Goal: Task Accomplishment & Management: Use online tool/utility

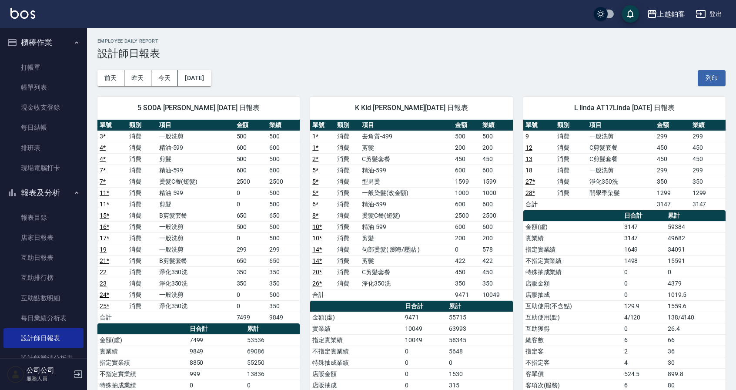
scroll to position [25, 0]
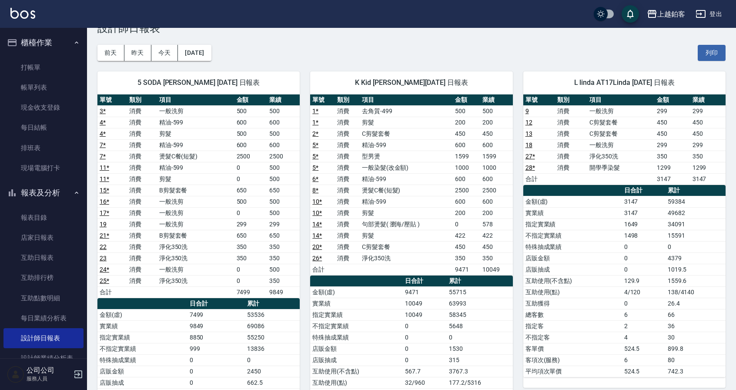
click at [27, 59] on link "打帳單" at bounding box center [43, 67] width 80 height 20
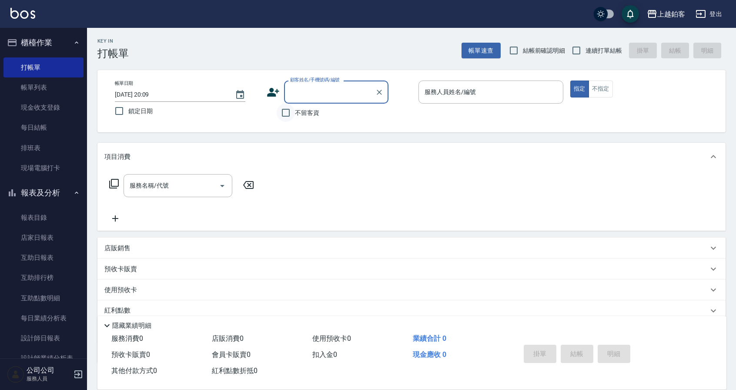
click at [294, 113] on input "不留客資" at bounding box center [286, 112] width 18 height 18
checkbox input "true"
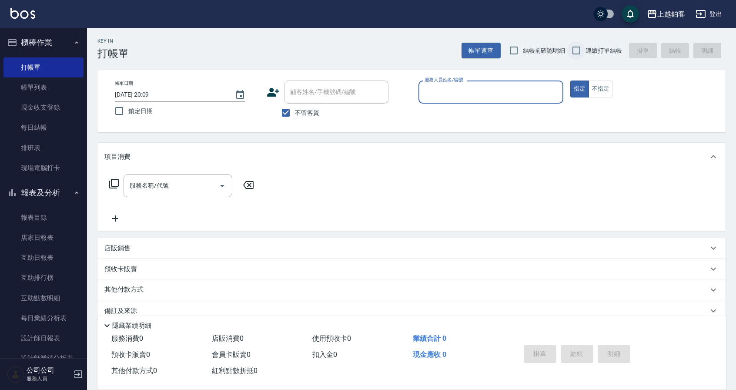
click at [583, 53] on input "連續打單結帳" at bounding box center [576, 50] width 18 height 18
checkbox input "true"
click at [496, 90] on input "服務人員姓名/編號" at bounding box center [490, 91] width 137 height 15
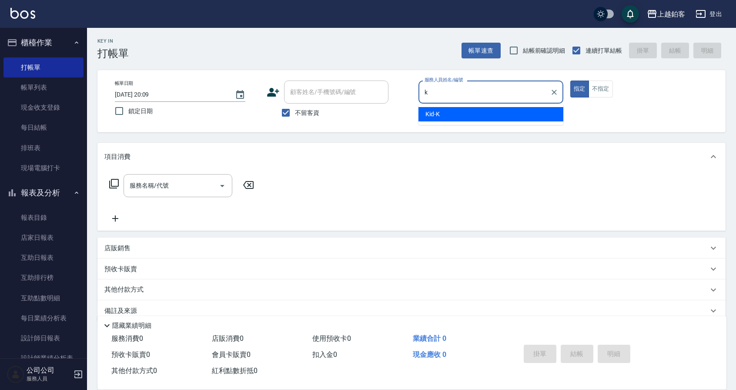
type input "Kid-K"
type button "true"
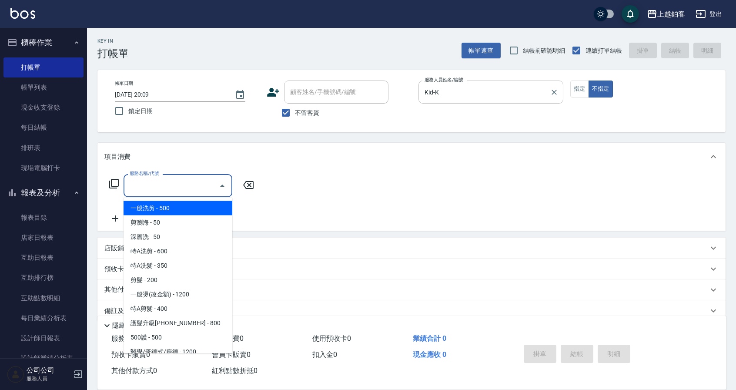
type input "一般洗剪(5)"
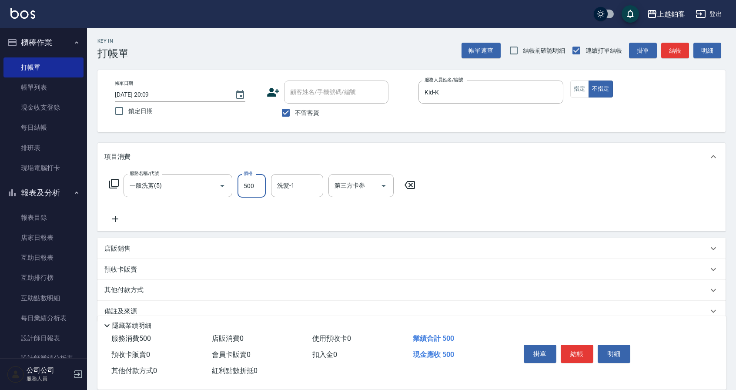
click at [256, 183] on input "500" at bounding box center [251, 185] width 28 height 23
type input "299"
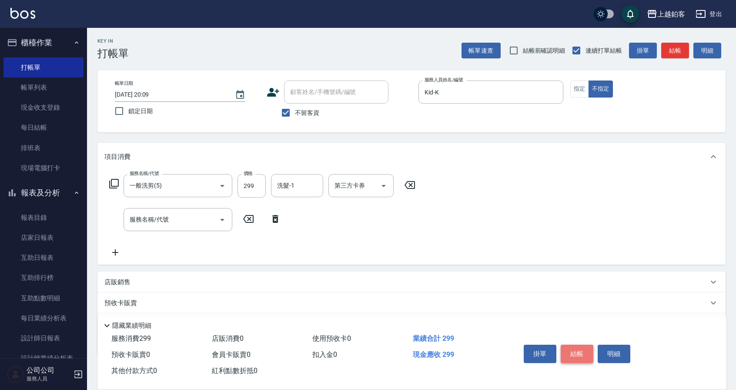
click at [578, 352] on button "結帳" at bounding box center [576, 353] width 33 height 18
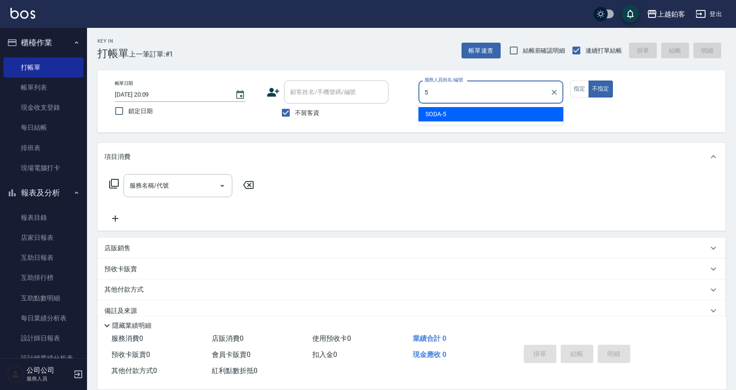
type input "SODA-5"
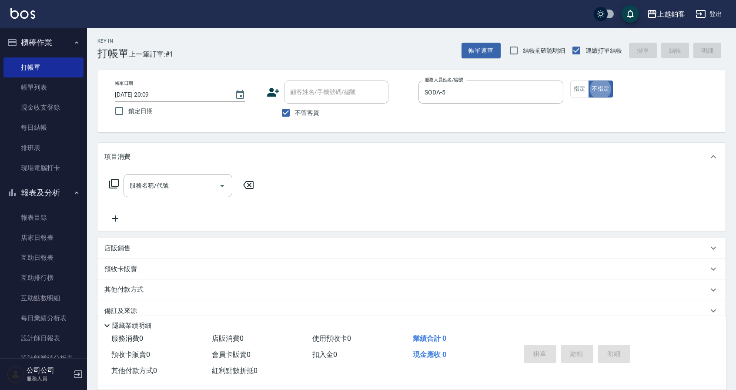
type button "false"
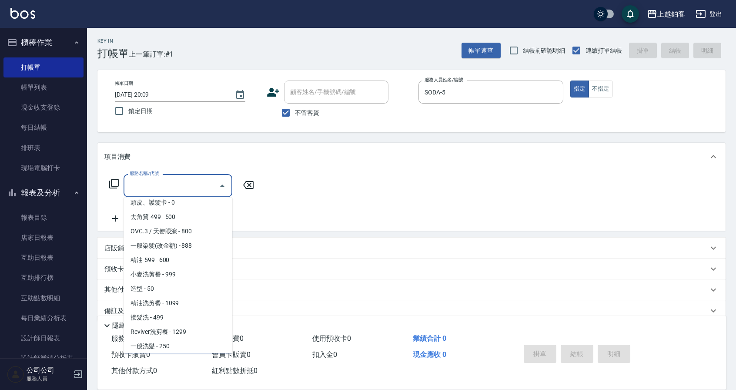
scroll to position [178, 0]
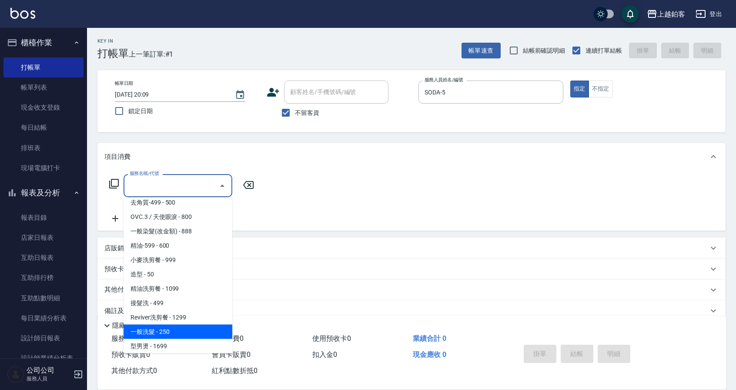
type input "一般洗髮(1300)"
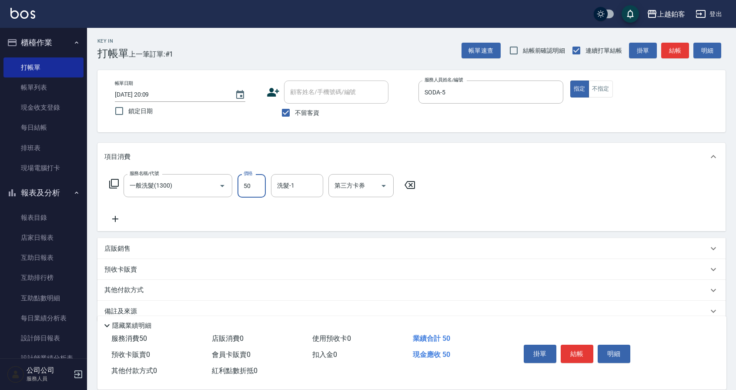
click at [253, 187] on input "50" at bounding box center [251, 185] width 28 height 23
type input "255"
type input "芯如-50"
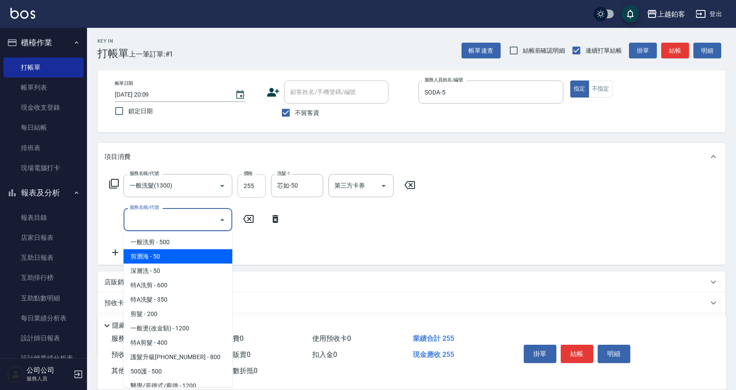
type input "剪瀏海(0050)"
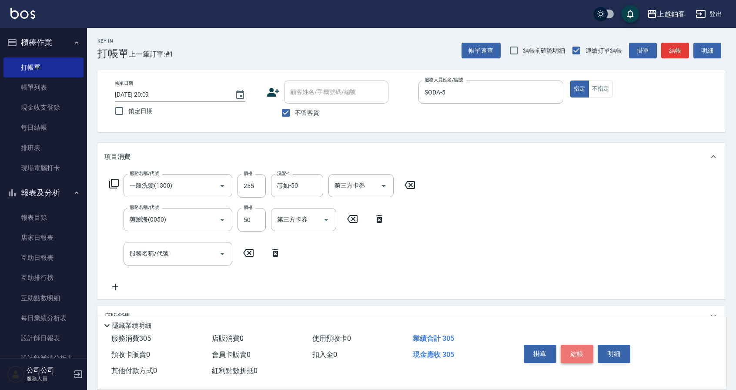
click at [570, 348] on button "結帳" at bounding box center [576, 353] width 33 height 18
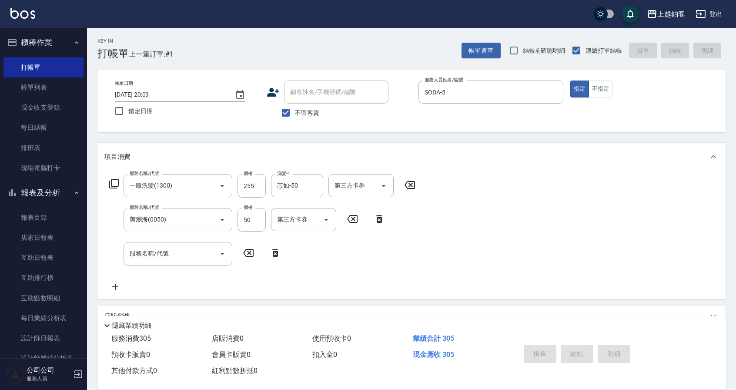
type input "[DATE] 20:10"
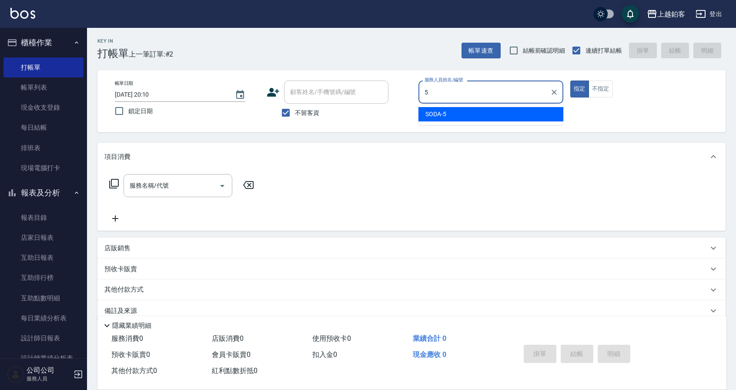
type input "SODA-5"
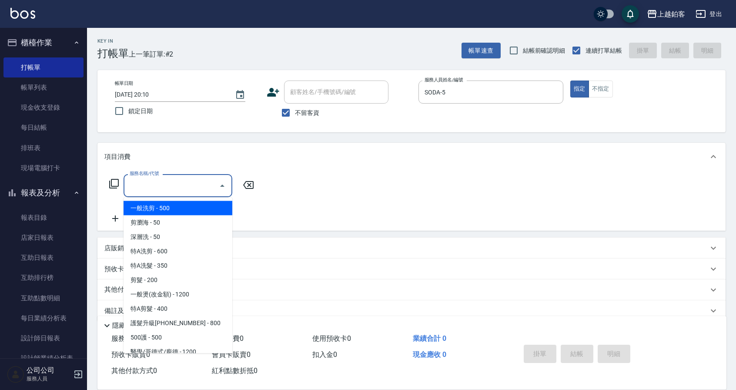
type input "一般洗剪(5)"
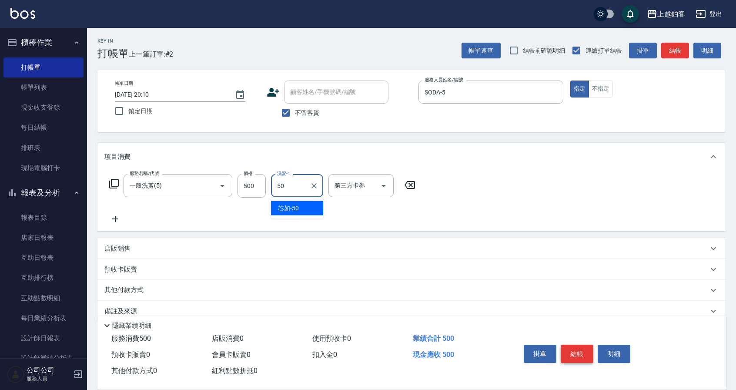
type input "芯如-50"
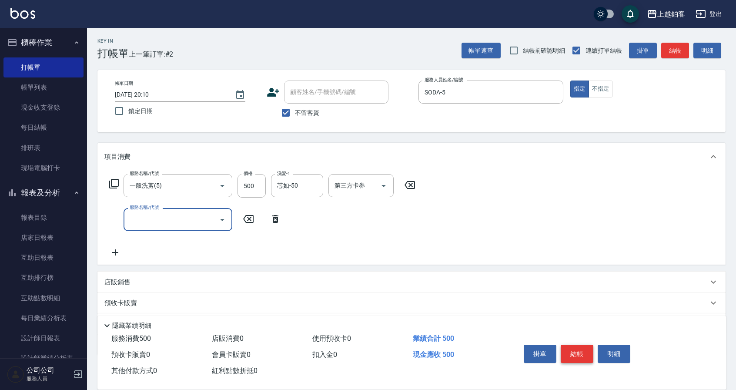
click at [586, 354] on button "結帳" at bounding box center [576, 353] width 33 height 18
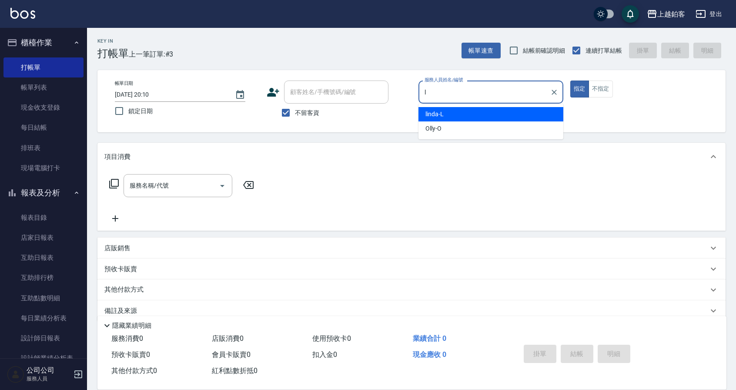
type input "linda-L"
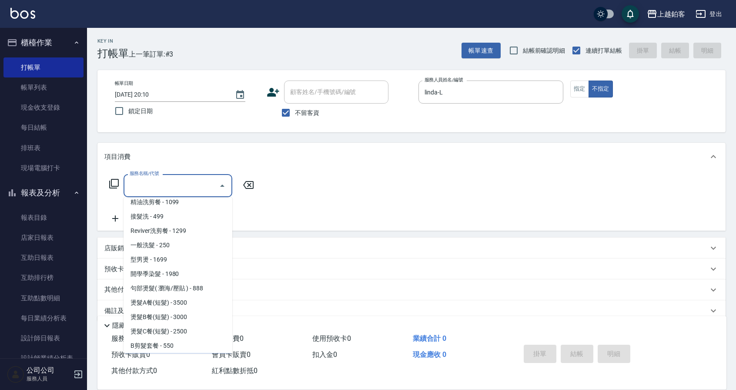
scroll to position [278, 0]
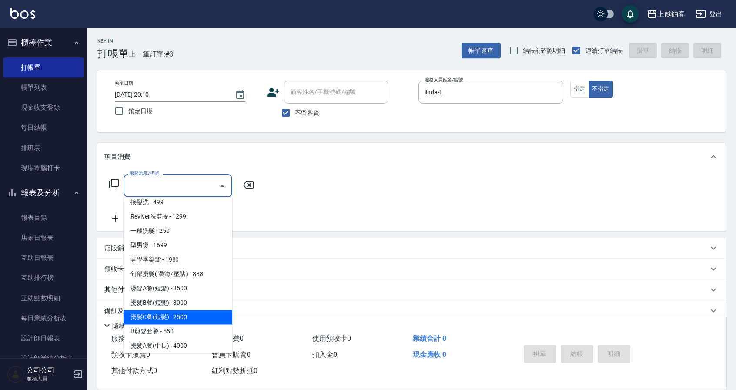
type input "燙髮C餐(短髮)(2203)"
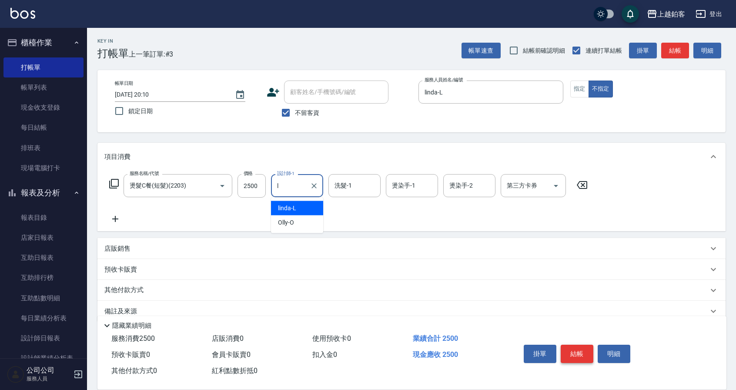
type input "linda-L"
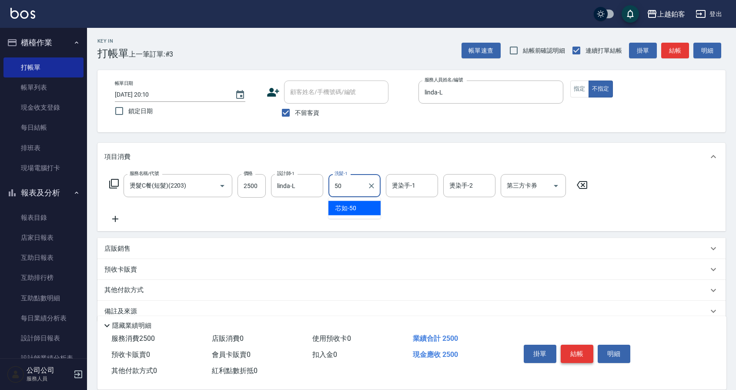
type input "芯如-50"
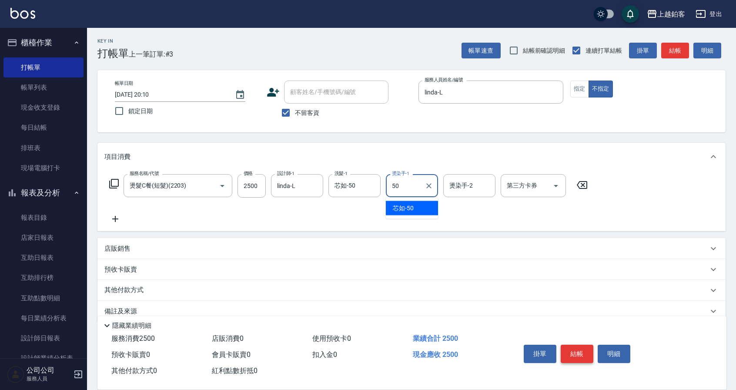
type input "芯如-50"
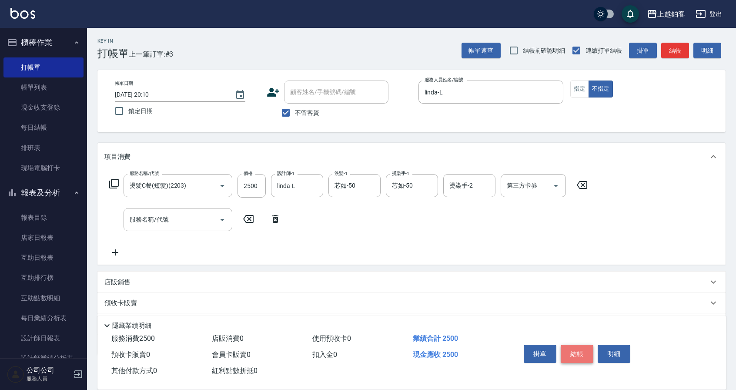
click at [564, 350] on button "結帳" at bounding box center [576, 353] width 33 height 18
type input "[DATE] 20:11"
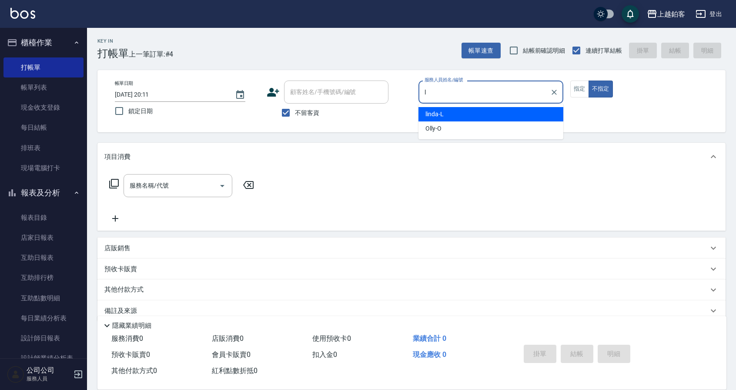
type input "linda-L"
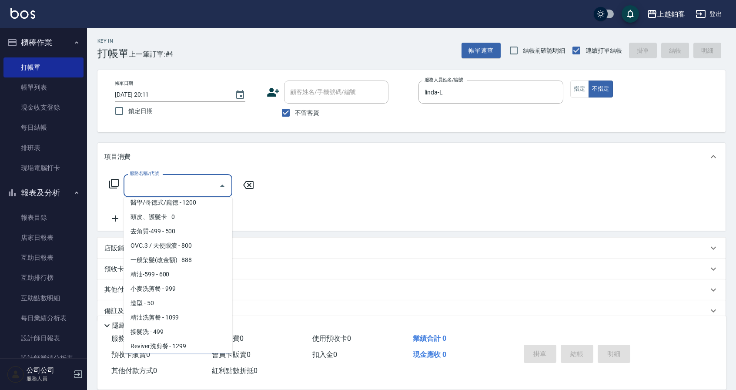
scroll to position [178, 0]
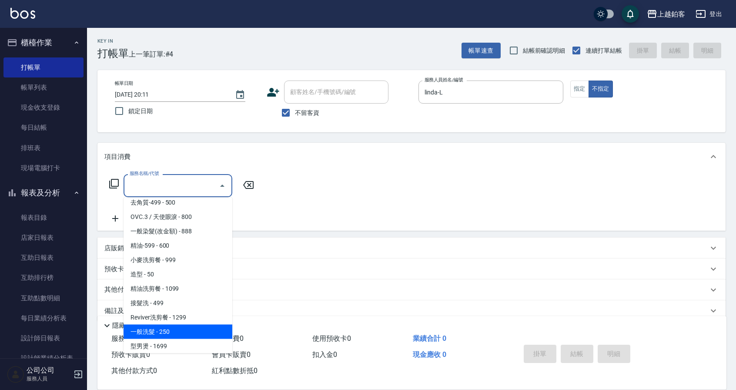
type input "一般洗髮(1300)"
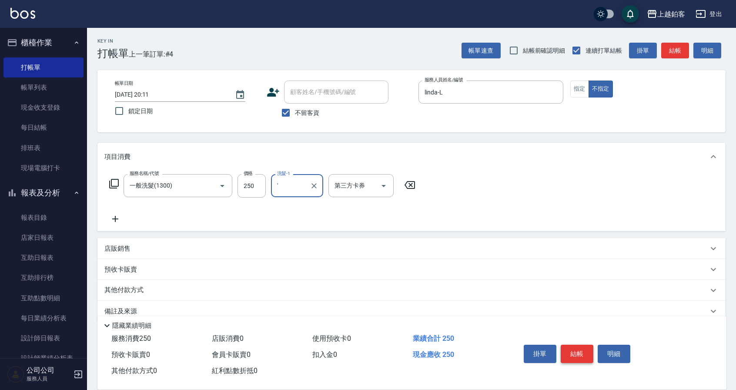
type input "'"
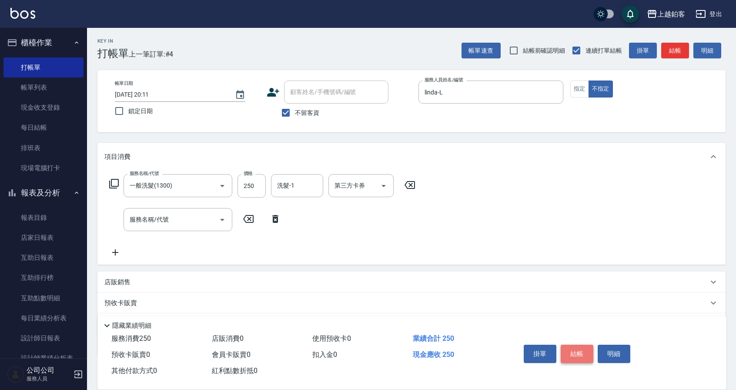
click at [582, 350] on button "結帳" at bounding box center [576, 353] width 33 height 18
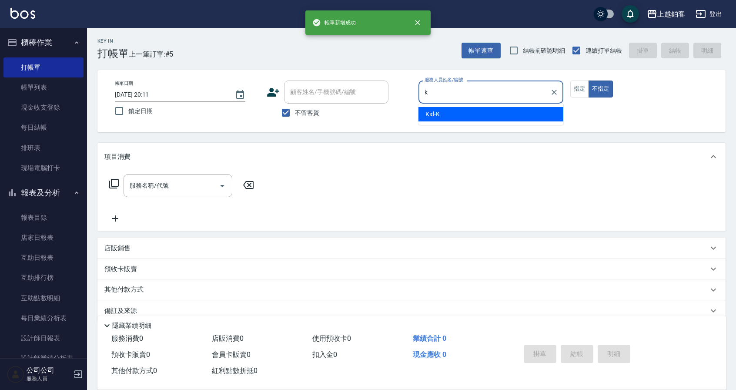
type input "Kid-K"
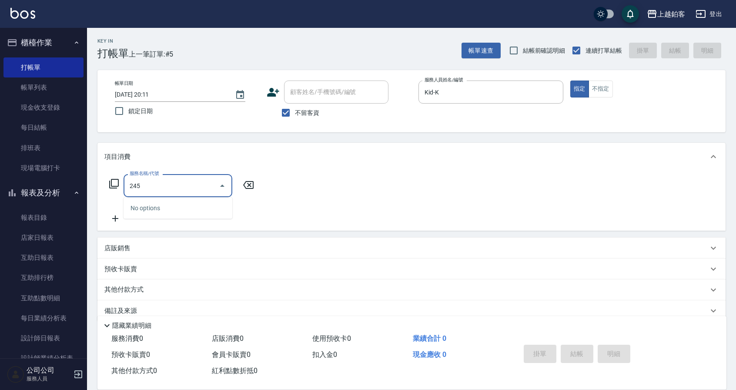
type input "2450"
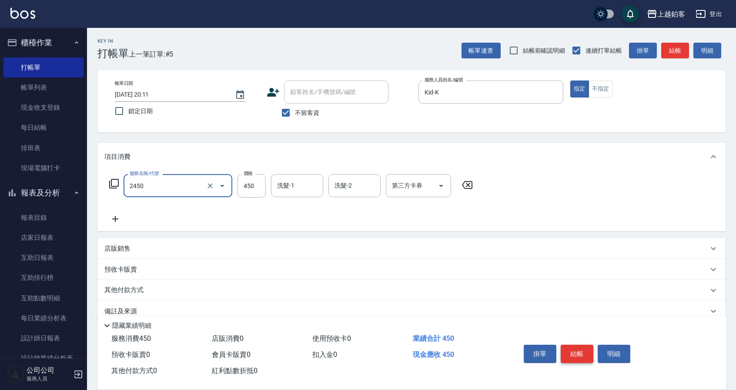
type input "C剪髮套餐(2450)"
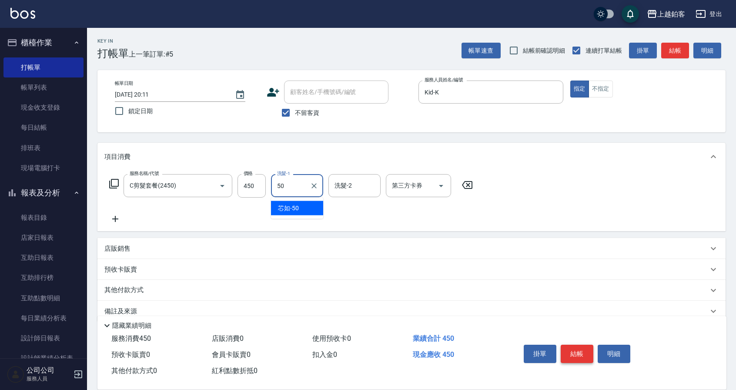
type input "芯如-50"
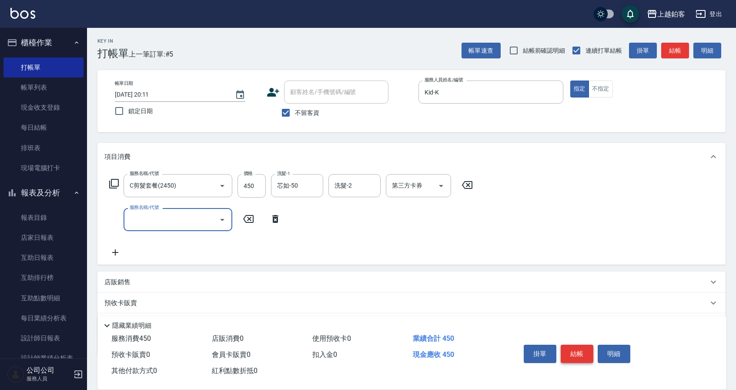
click at [571, 349] on button "結帳" at bounding box center [576, 353] width 33 height 18
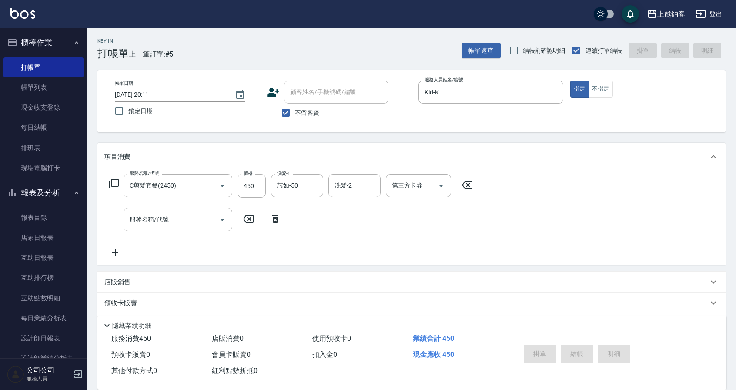
type input "[DATE] 20:12"
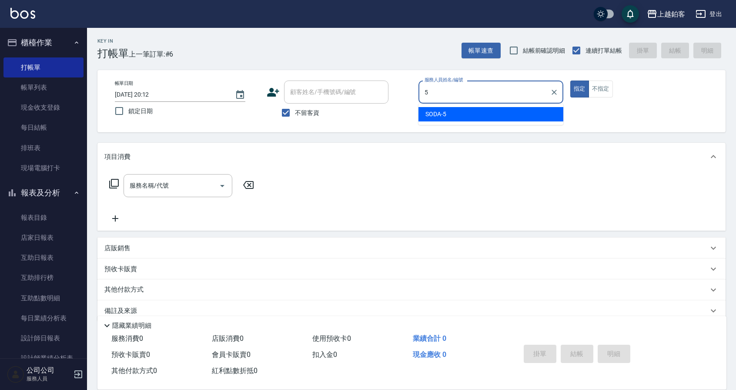
type input "SODA-5"
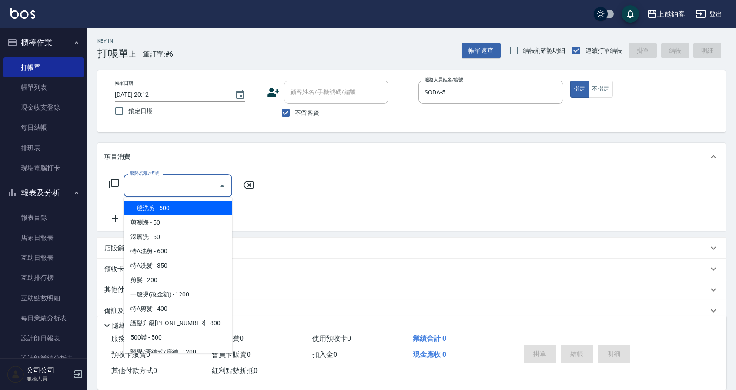
type input "一般洗剪(5)"
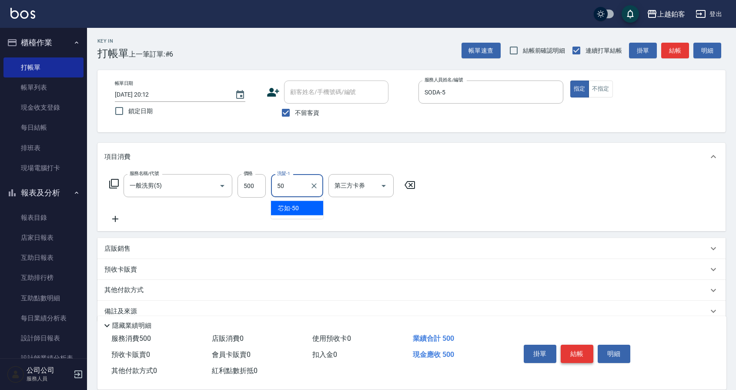
type input "芯如-50"
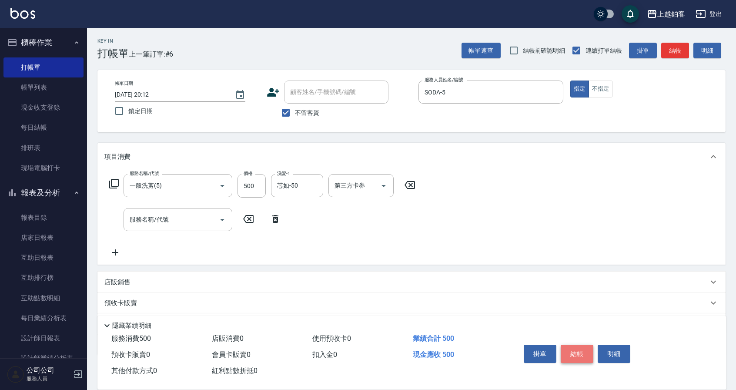
click at [570, 346] on button "結帳" at bounding box center [576, 353] width 33 height 18
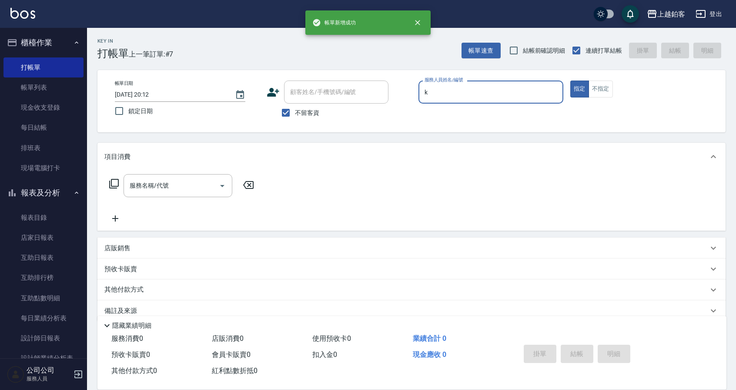
type input "Kid-K"
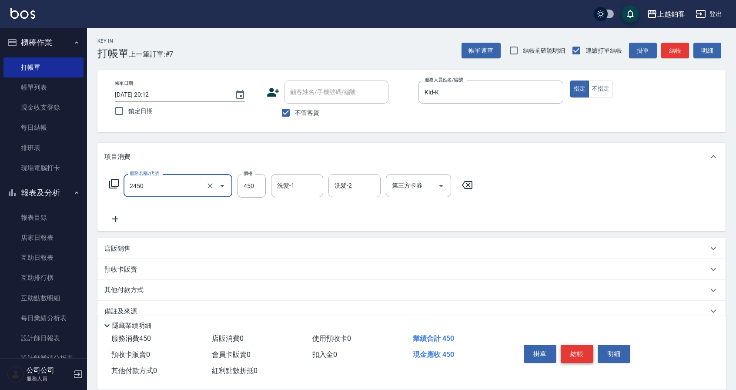
type input "C剪髮套餐(2450)"
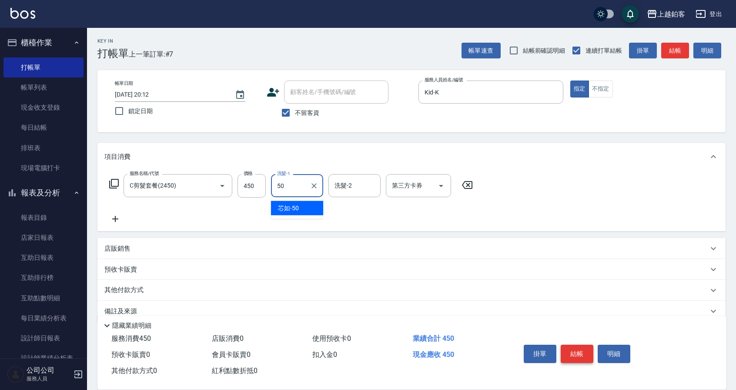
type input "芯如-50"
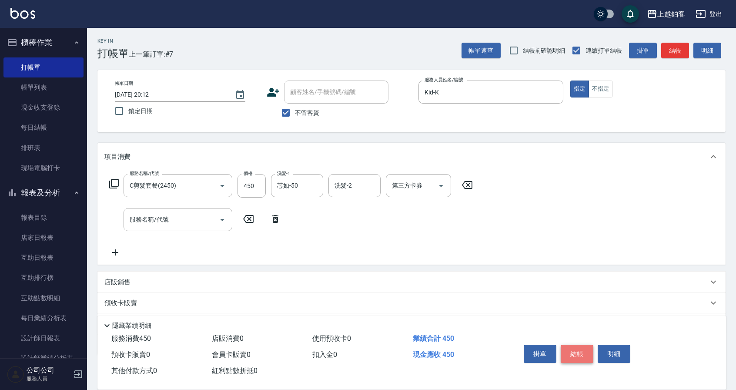
click at [579, 348] on button "結帳" at bounding box center [576, 353] width 33 height 18
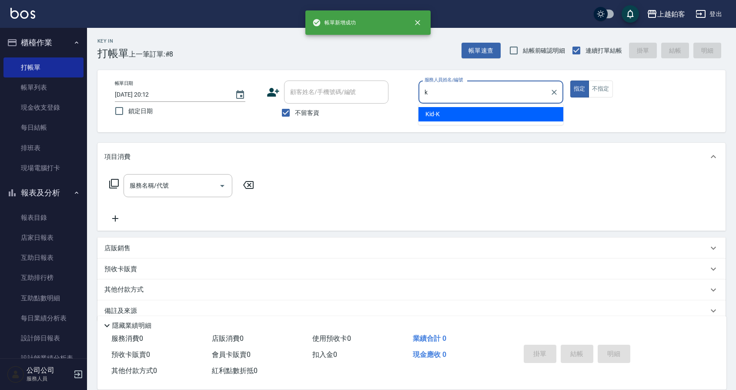
type input "Kid-K"
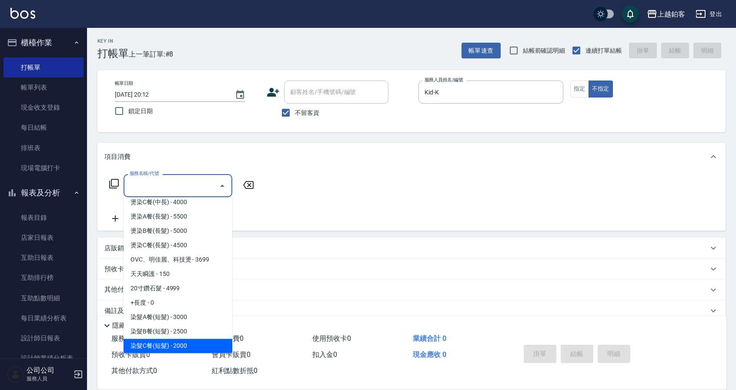
scroll to position [608, 0]
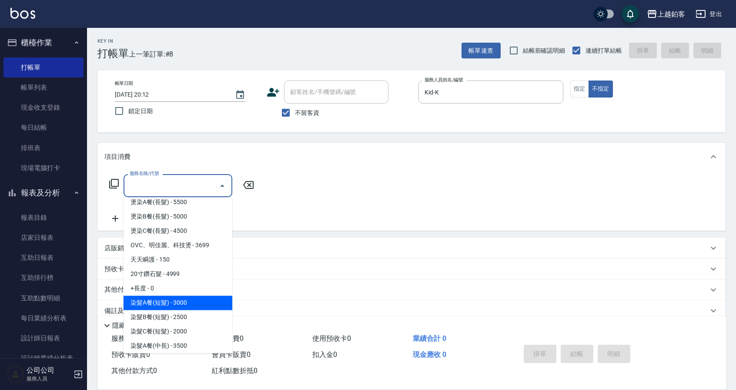
type input "染髮A餐(短髮)(5201)"
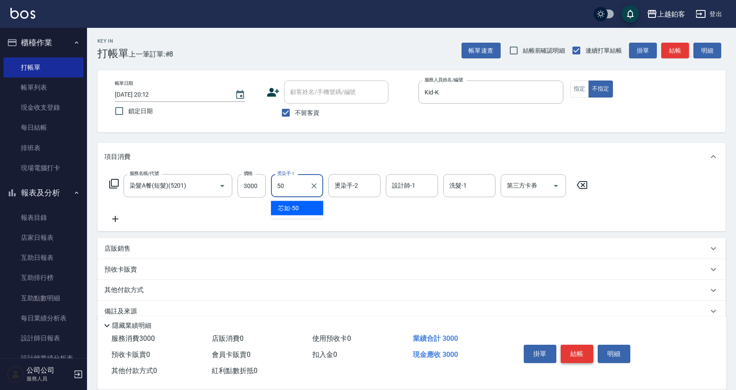
type input "芯如-50"
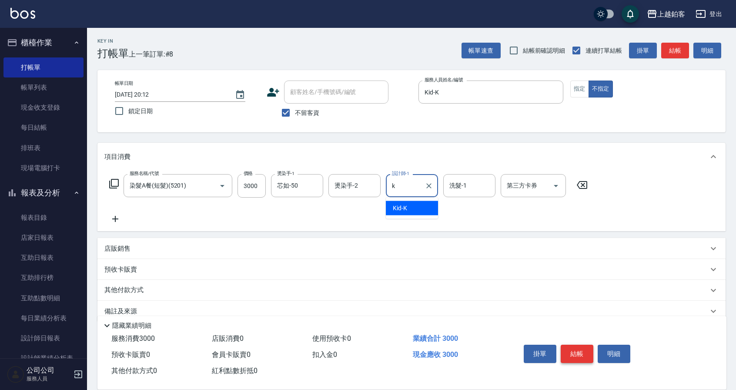
type input "Kid-K"
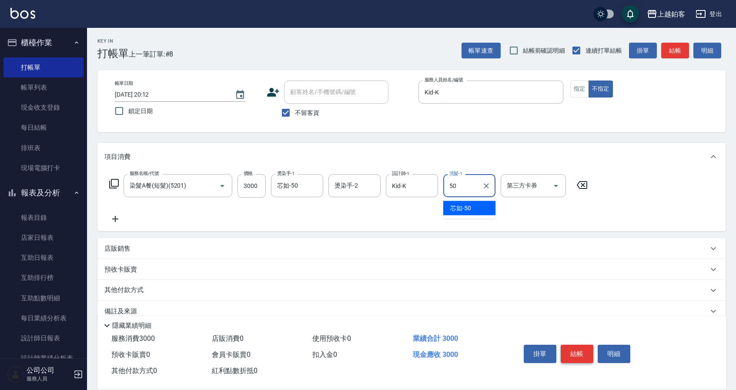
type input "芯如-50"
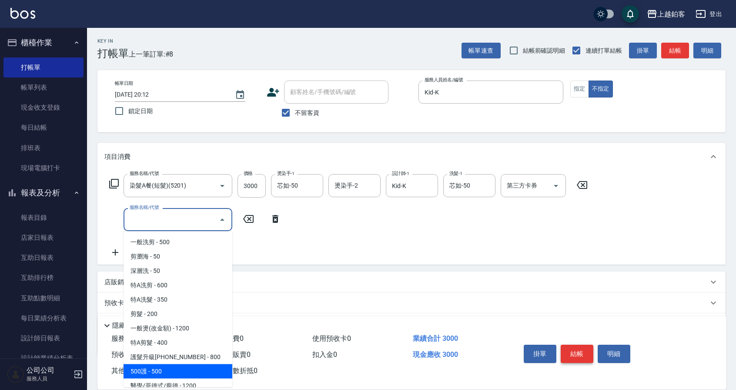
scroll to position [6, 0]
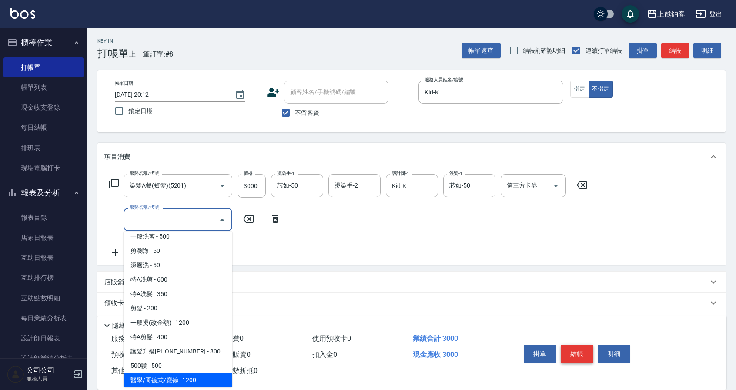
type input "醫學/哥德式/龐德(417)"
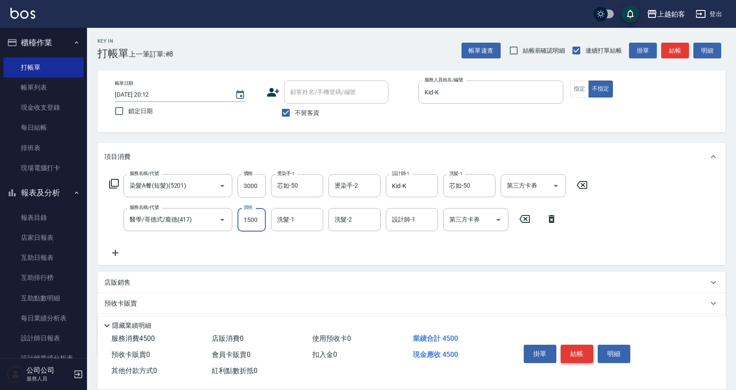
type input "1500"
type input "芯如-50"
type input "Kid-K"
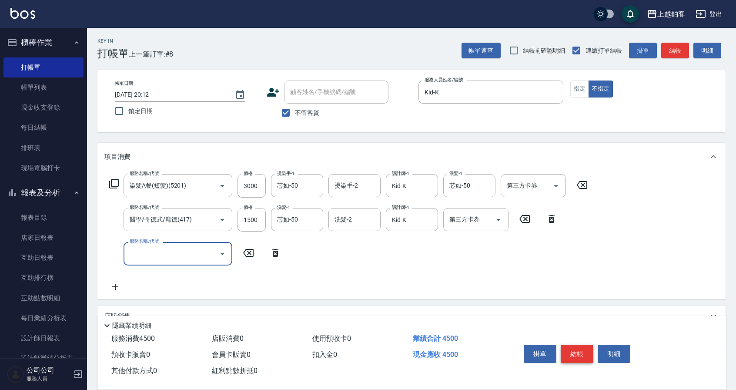
click at [580, 346] on button "結帳" at bounding box center [576, 353] width 33 height 18
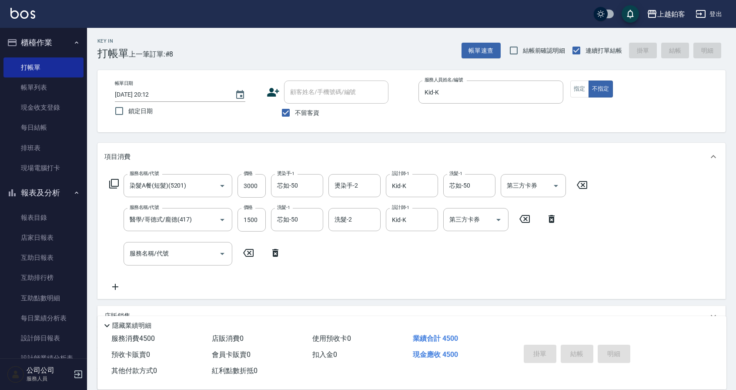
type input "[DATE] 20:13"
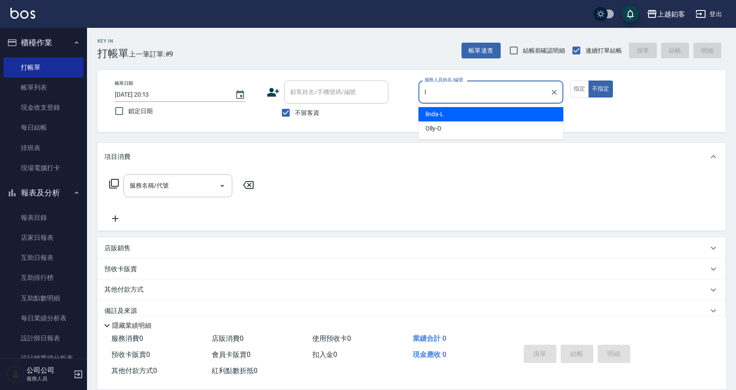
type input "linda-L"
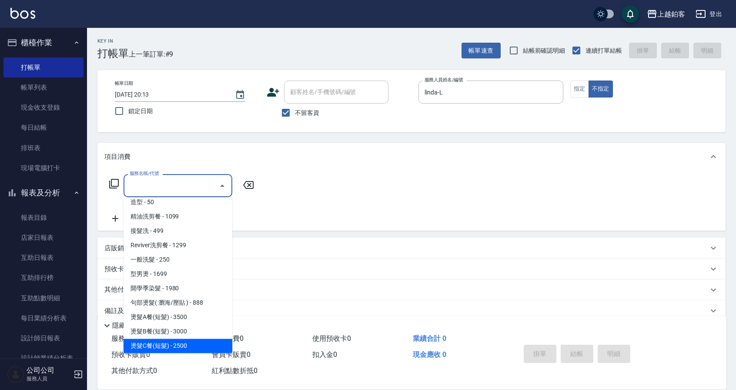
scroll to position [264, 0]
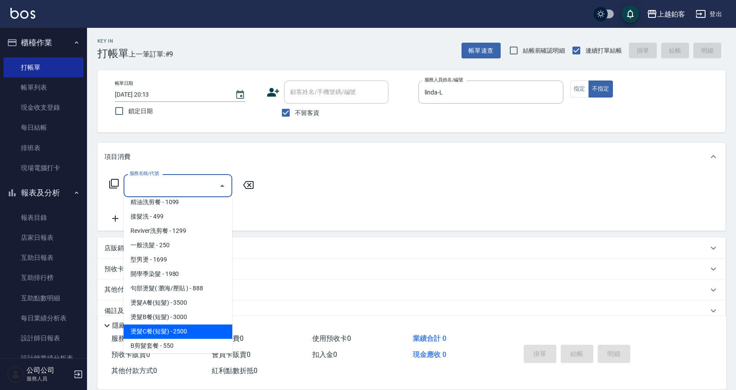
type input "燙髮C餐(短髮)(2203)"
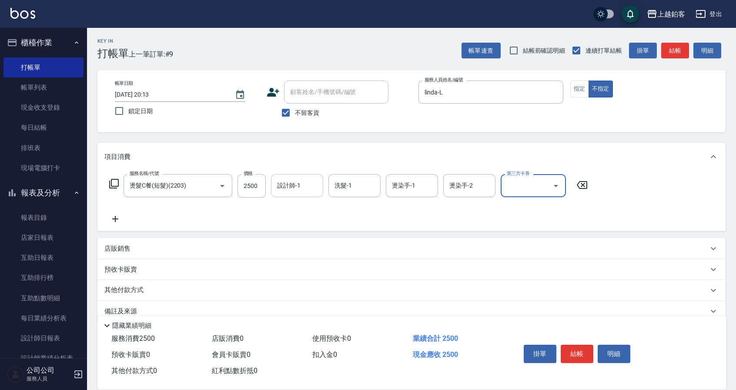
click at [309, 187] on input "設計師-1" at bounding box center [297, 185] width 44 height 15
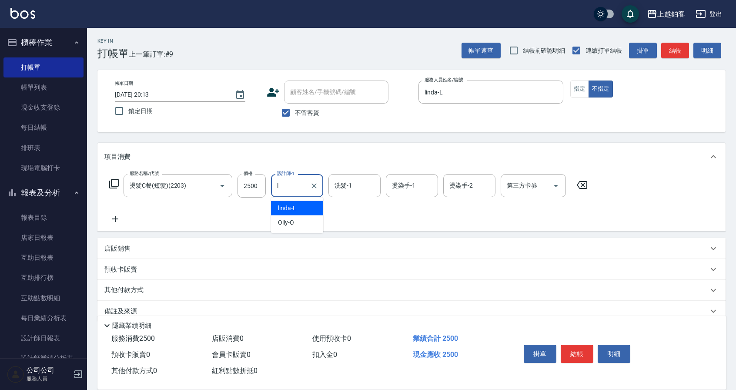
type input "linda-L"
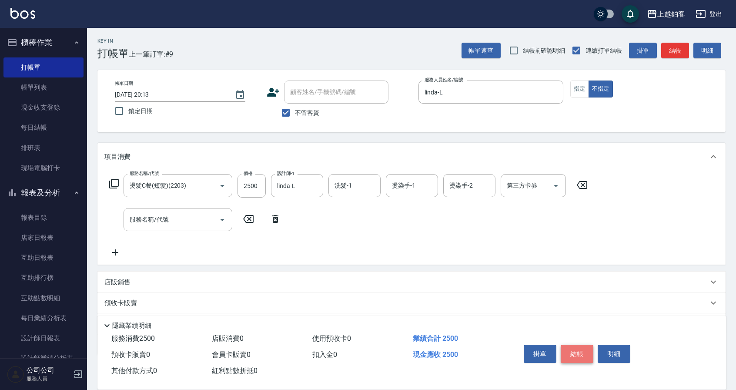
click at [573, 357] on button "結帳" at bounding box center [576, 353] width 33 height 18
type input "[DATE] 20:14"
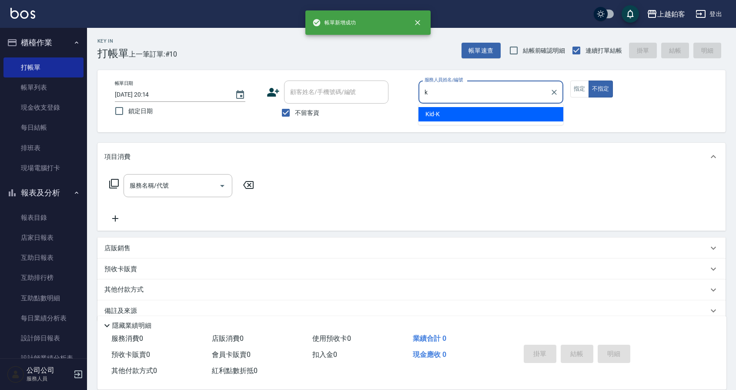
type input "Kid-K"
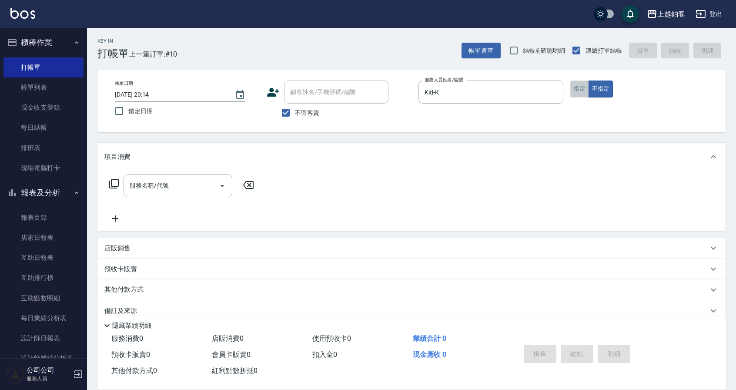
click at [582, 93] on button "指定" at bounding box center [579, 88] width 19 height 17
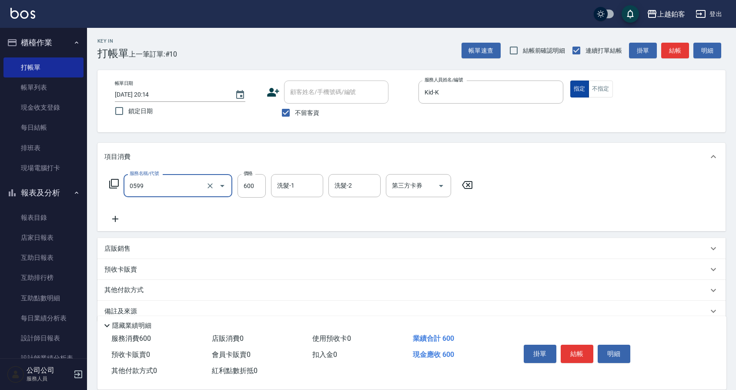
type input "精油-599(0599)"
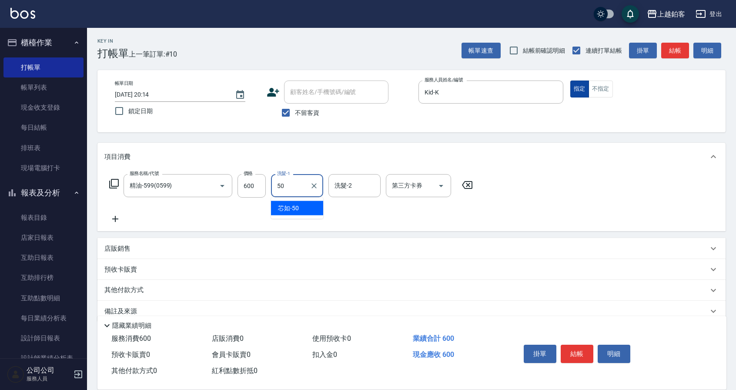
type input "芯如-50"
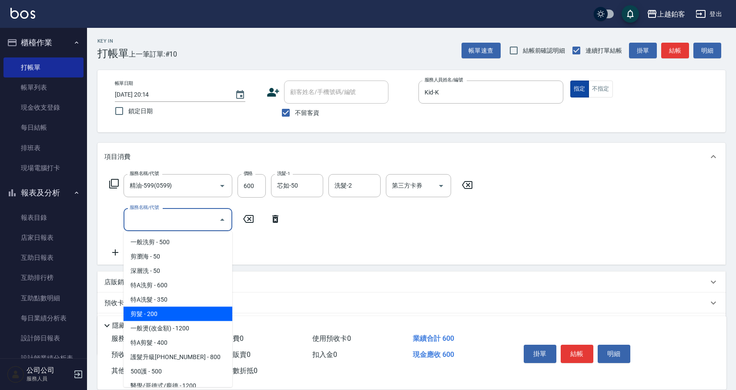
type input "剪髮(200)"
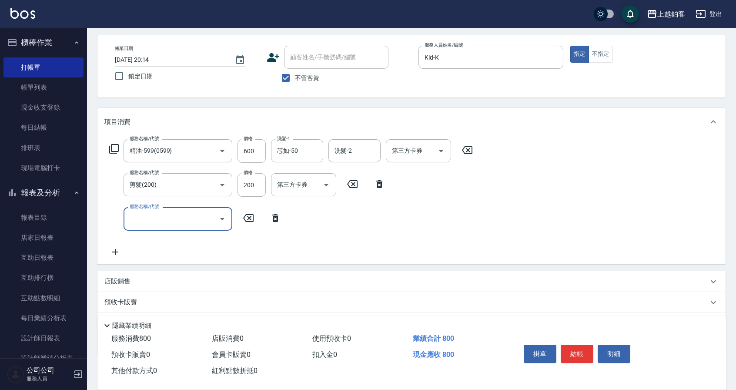
scroll to position [43, 0]
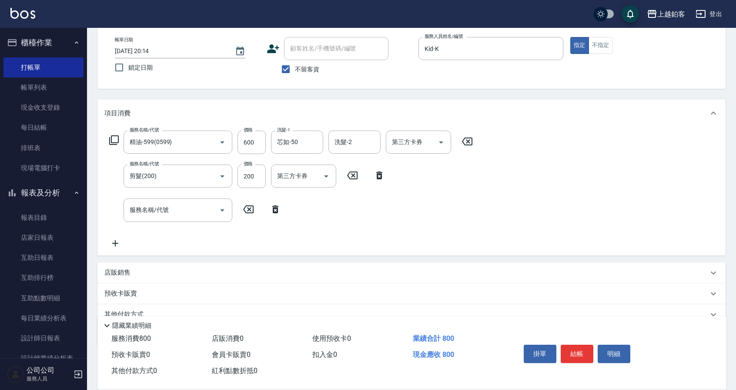
click at [136, 275] on div "店販銷售" at bounding box center [405, 272] width 603 height 9
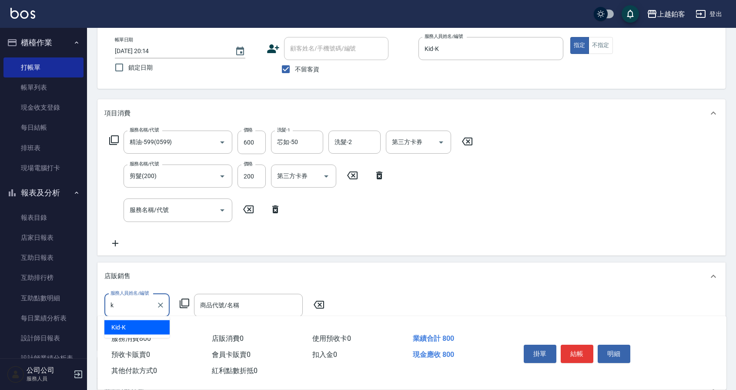
type input "Kid-K"
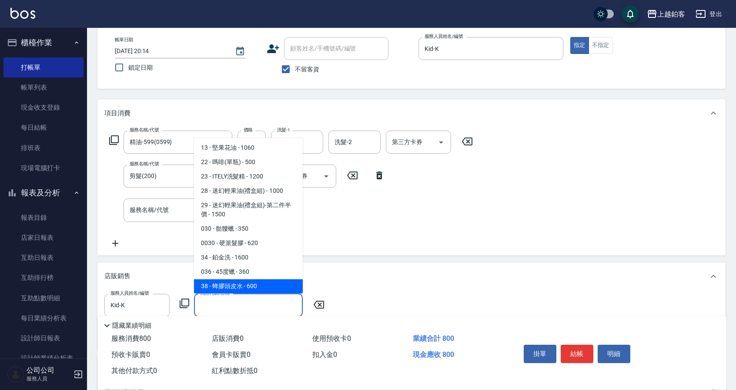
scroll to position [302, 0]
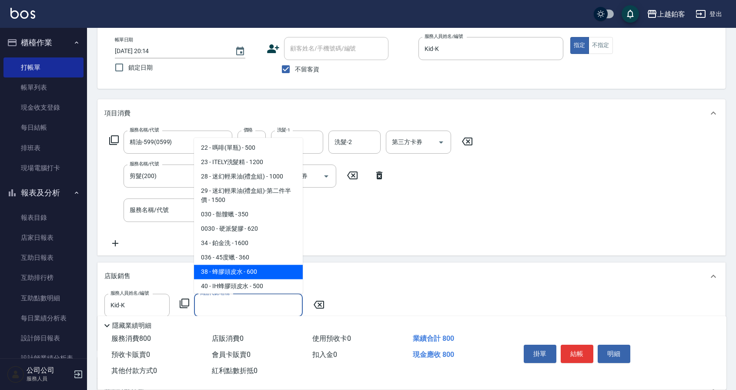
type input "蜂膠頭皮水"
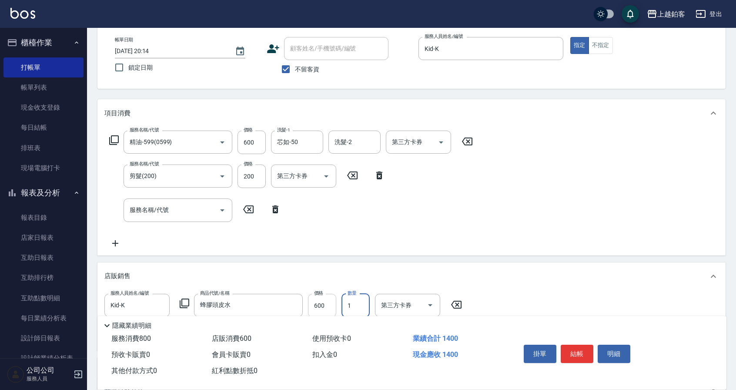
click at [321, 305] on input "600" at bounding box center [322, 304] width 28 height 23
type input "500"
click at [578, 353] on button "結帳" at bounding box center [576, 353] width 33 height 18
type input "[DATE] 20:15"
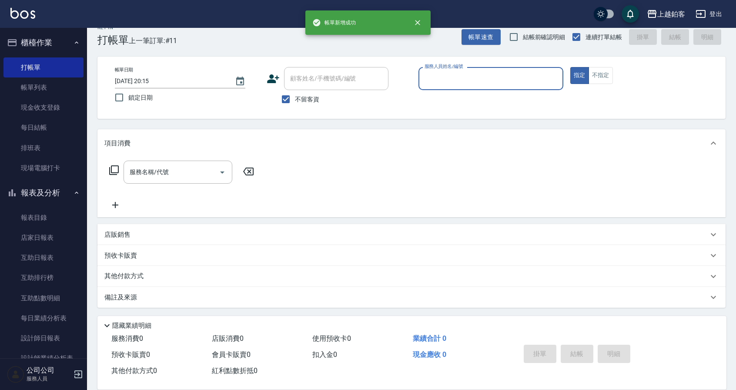
scroll to position [13, 0]
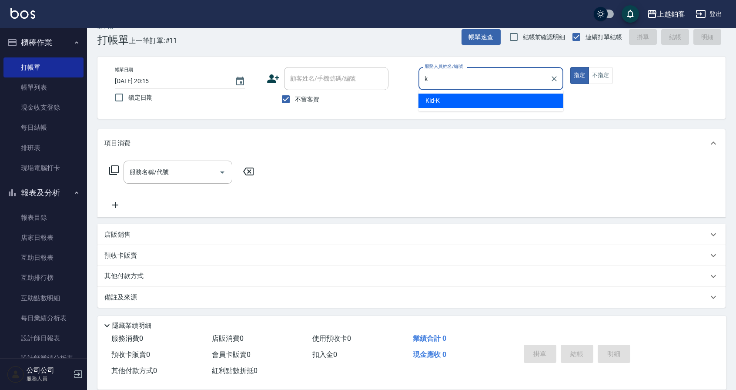
type input "Kid-K"
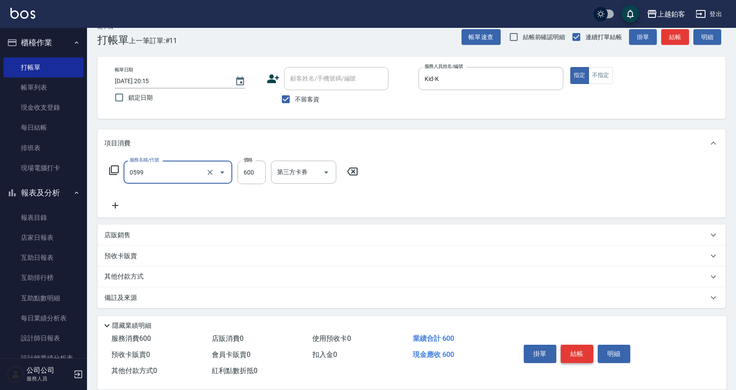
type input "精油-599(0599)"
click at [169, 168] on input "精油-599(0599)" at bounding box center [165, 171] width 77 height 15
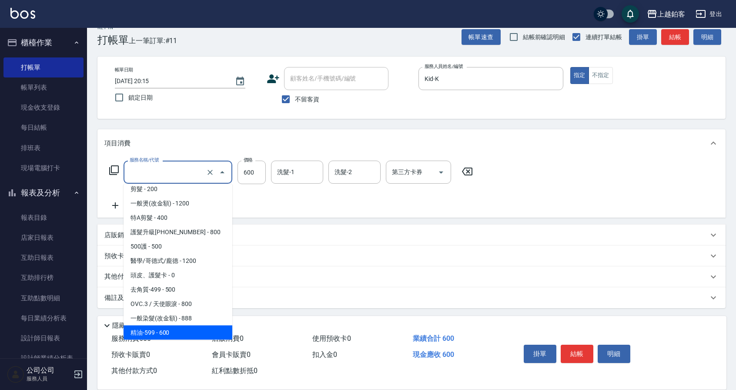
scroll to position [0, 0]
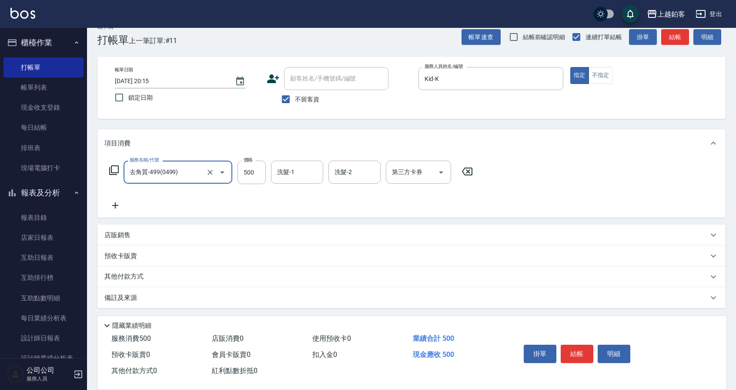
type input "去角質-499(0499)"
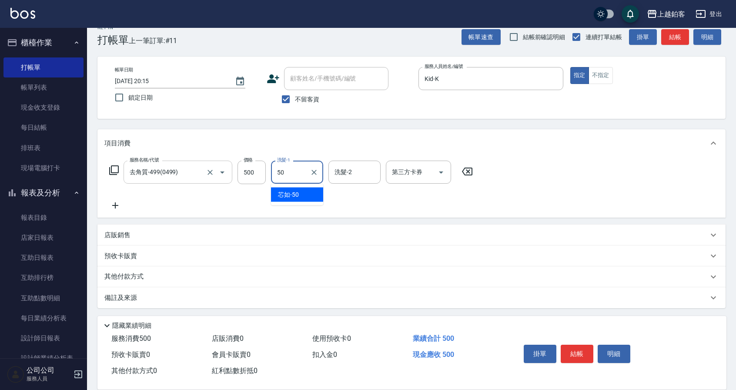
type input "芯如-50"
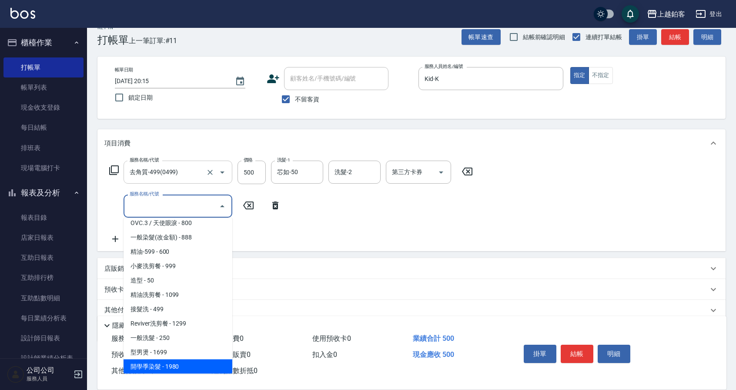
scroll to position [207, 0]
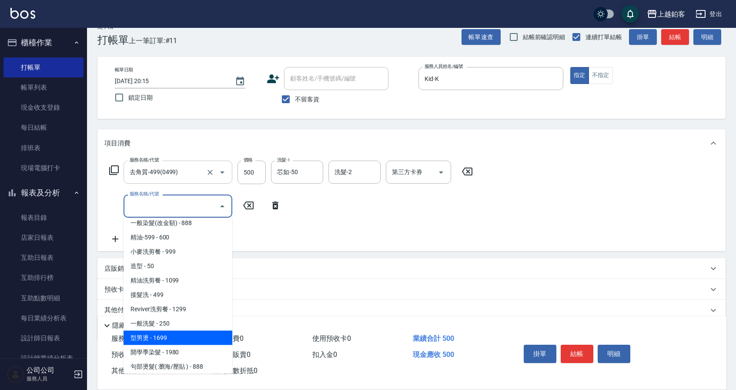
type input "型男燙(1699)"
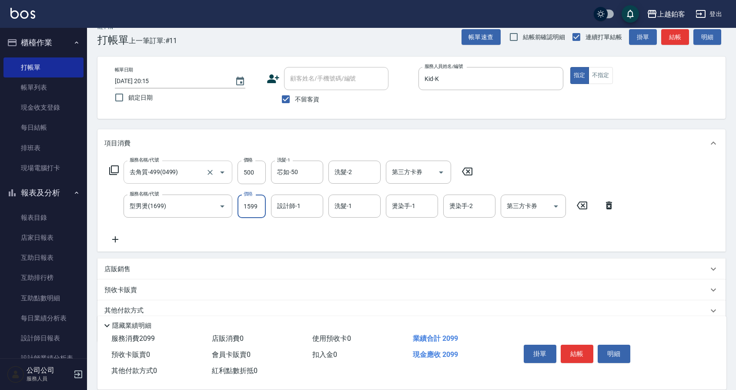
type input "1599"
type input "Kid-K"
click at [261, 171] on input "500" at bounding box center [251, 171] width 28 height 23
click at [257, 172] on input "500" at bounding box center [251, 171] width 28 height 23
type input "600"
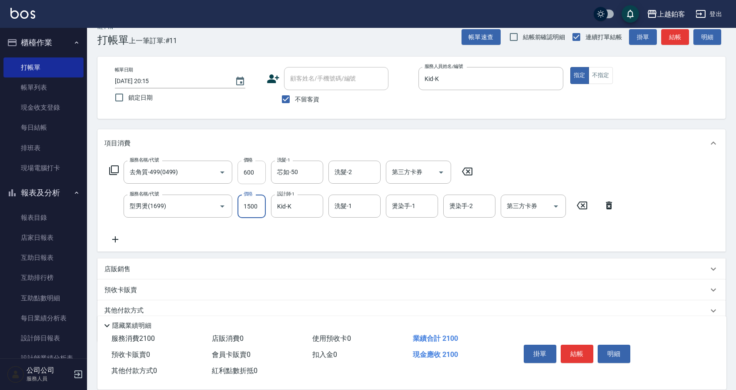
type input "1500"
type input "芯如-50"
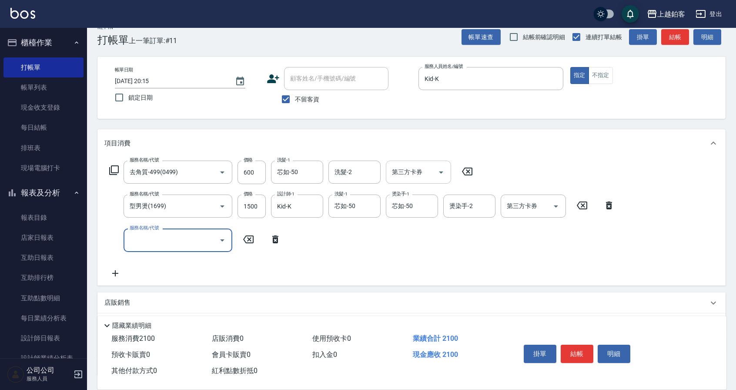
click at [441, 174] on icon "Open" at bounding box center [441, 172] width 10 height 10
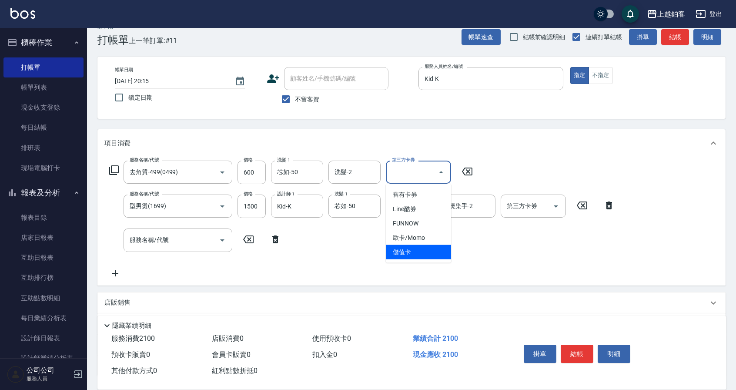
drag, startPoint x: 403, startPoint y: 254, endPoint x: 442, endPoint y: 247, distance: 39.4
click at [404, 254] on span "儲值卡" at bounding box center [418, 252] width 65 height 14
type input "儲值卡"
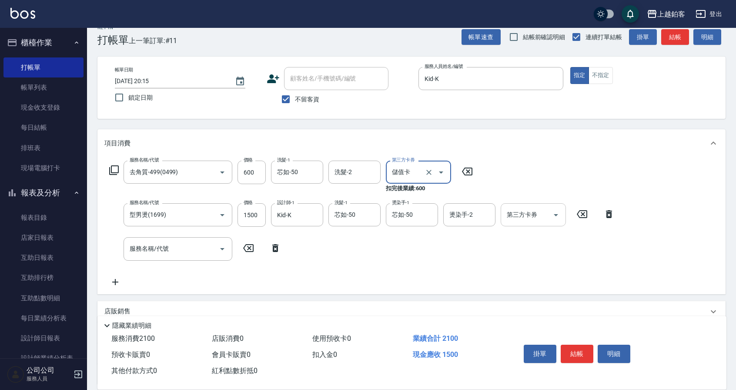
click at [558, 213] on icon "Open" at bounding box center [555, 215] width 10 height 10
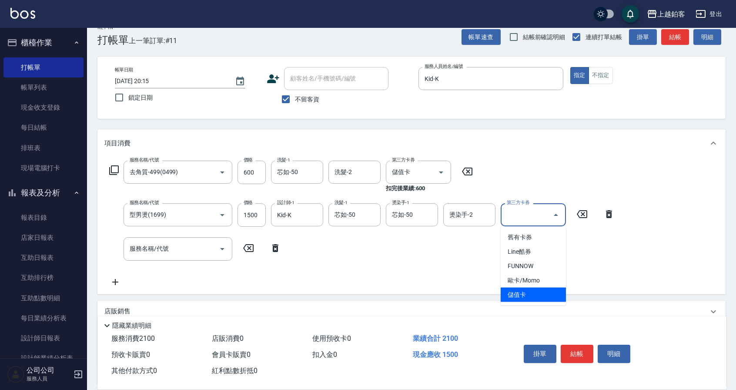
click at [517, 295] on span "儲值卡" at bounding box center [532, 294] width 65 height 14
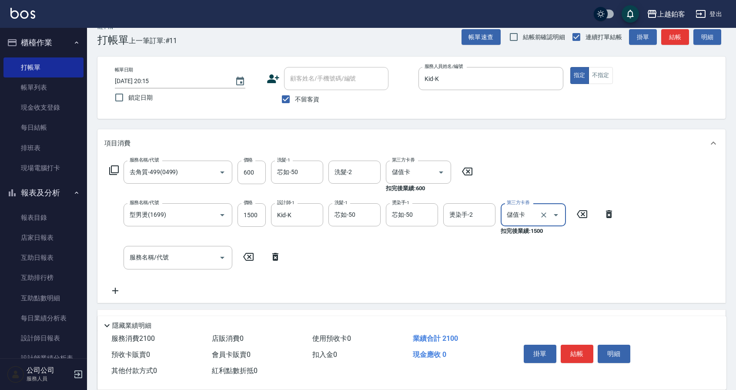
type input "儲值卡"
click at [577, 353] on button "結帳" at bounding box center [576, 353] width 33 height 18
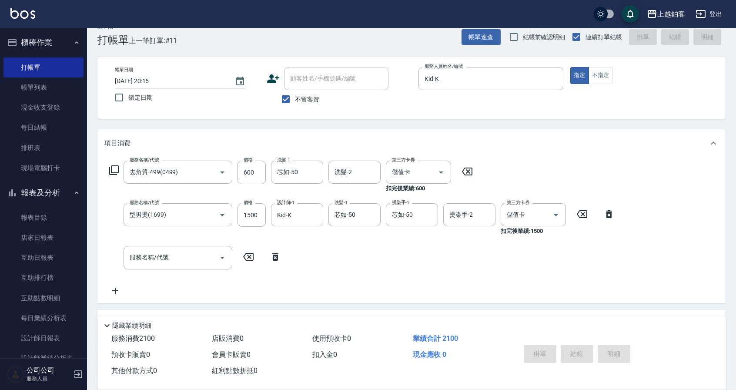
type input "[DATE] 20:16"
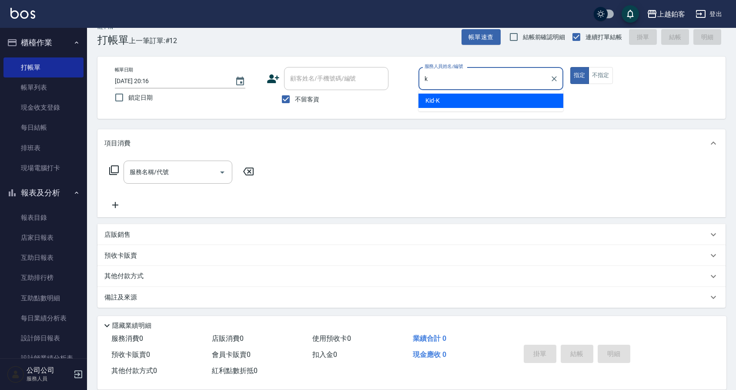
type input "Kid-K"
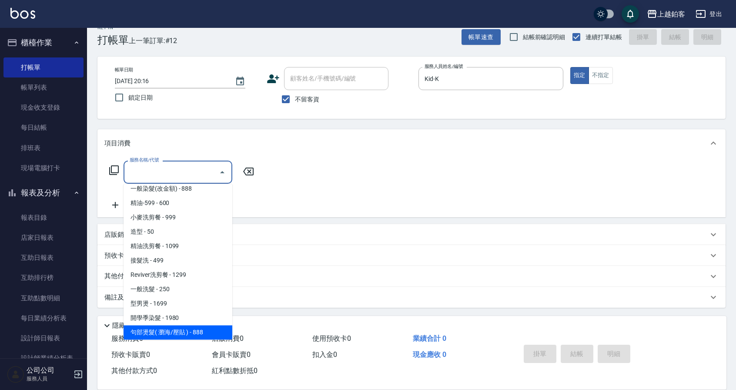
scroll to position [221, 0]
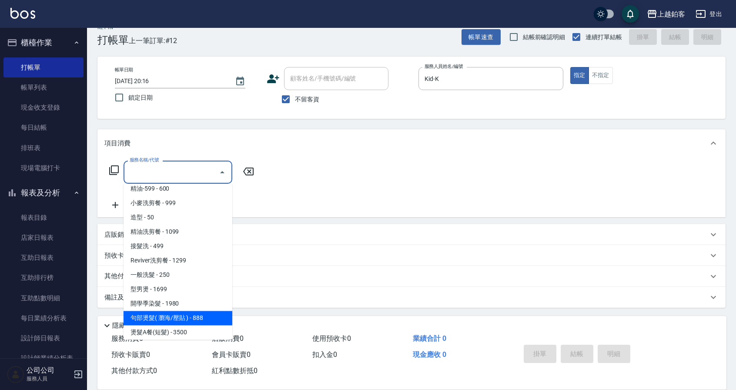
type input "句部燙髮( 瀏海/壓貼 )(2001)"
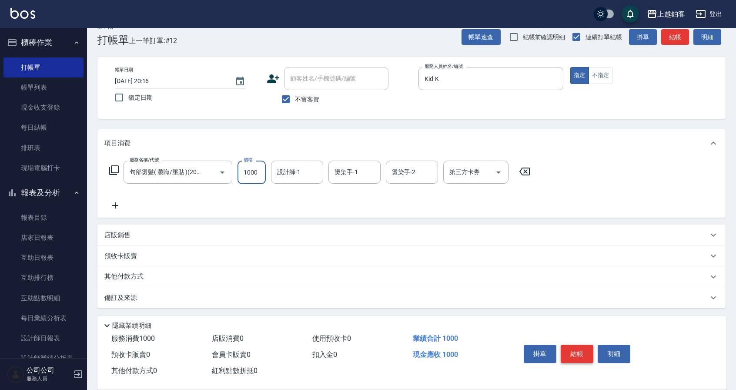
type input "1000"
type input "Kid-K"
type input "芯如-50"
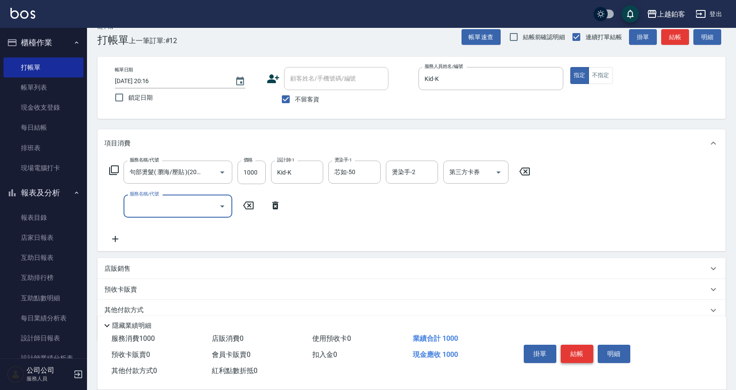
click at [578, 347] on button "結帳" at bounding box center [576, 353] width 33 height 18
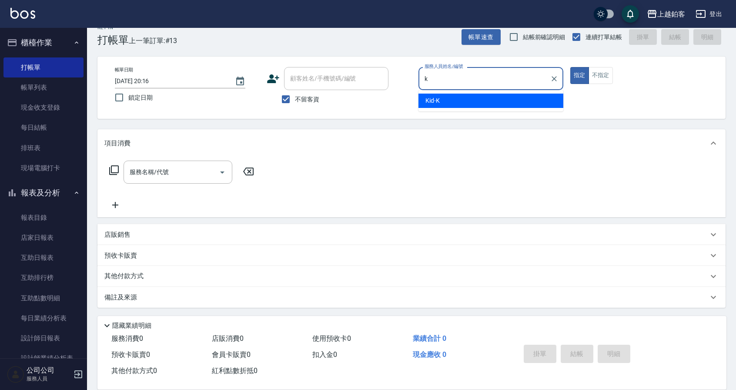
type input "Kid-K"
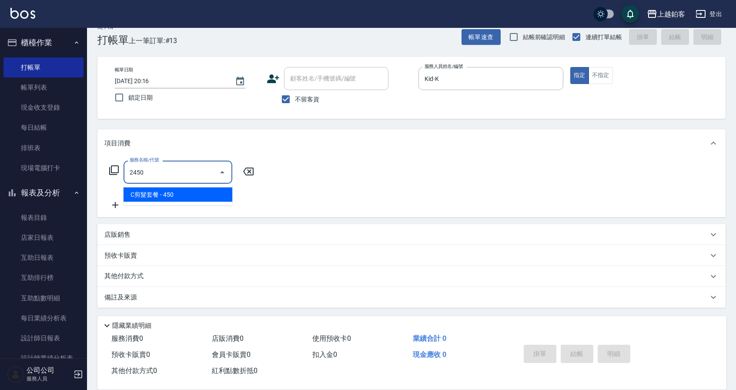
type input "C剪髮套餐(2450)"
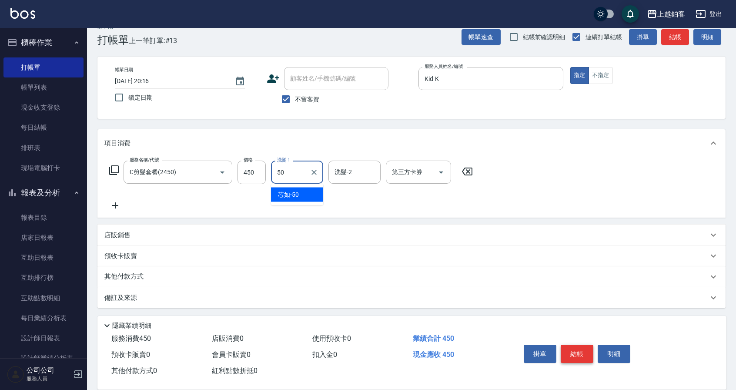
type input "芯如-50"
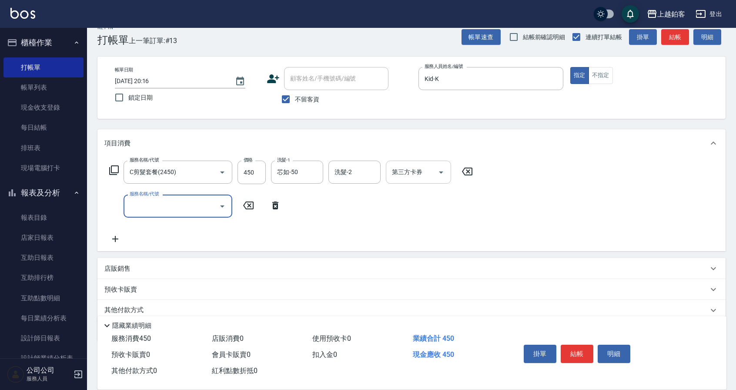
drag, startPoint x: 439, startPoint y: 170, endPoint x: 438, endPoint y: 179, distance: 9.6
click at [439, 170] on icon "Open" at bounding box center [441, 172] width 10 height 10
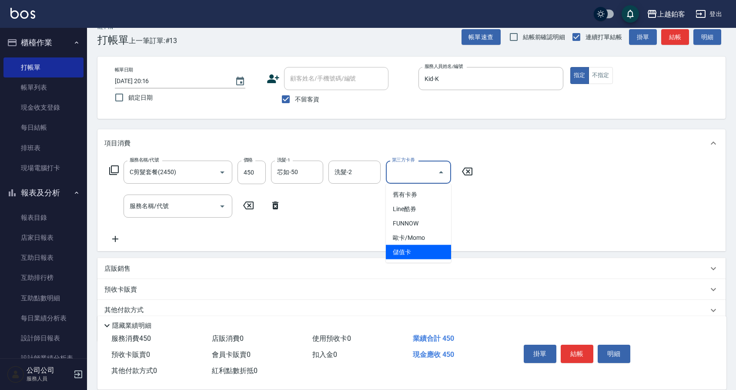
click at [400, 250] on span "儲值卡" at bounding box center [418, 252] width 65 height 14
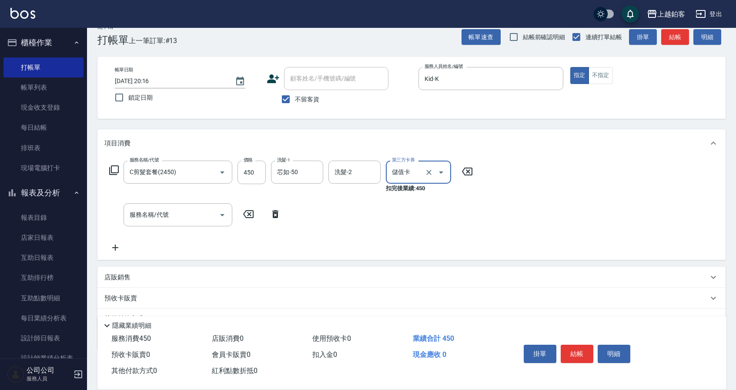
type input "儲值卡"
click at [582, 353] on button "結帳" at bounding box center [576, 353] width 33 height 18
